Goal: Find specific page/section: Find specific page/section

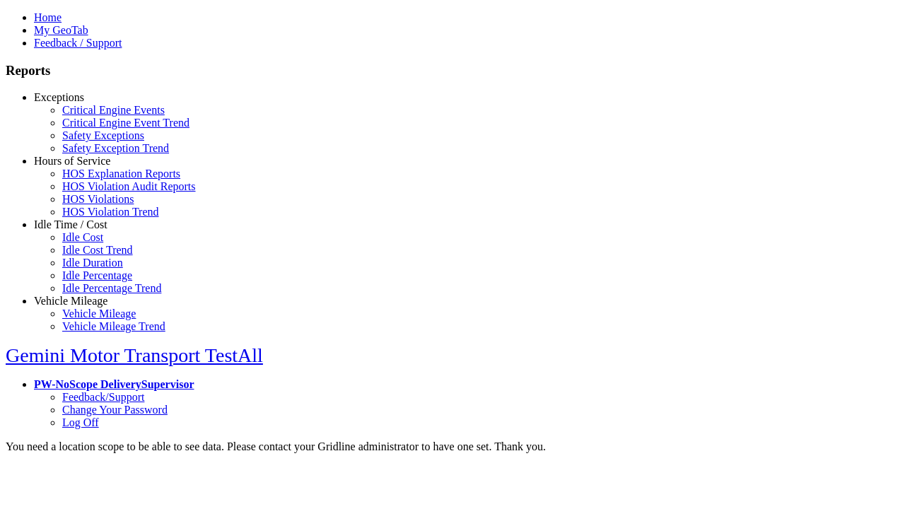
click at [81, 103] on link "Exceptions" at bounding box center [59, 97] width 50 height 12
click at [92, 141] on link "Safety Exceptions" at bounding box center [103, 135] width 82 height 12
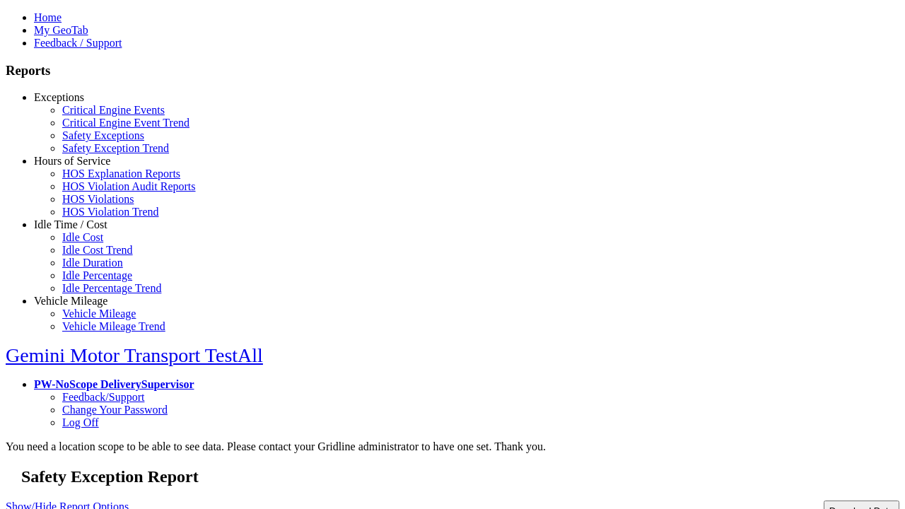
type input "**********"
